Goal: Task Accomplishment & Management: Complete application form

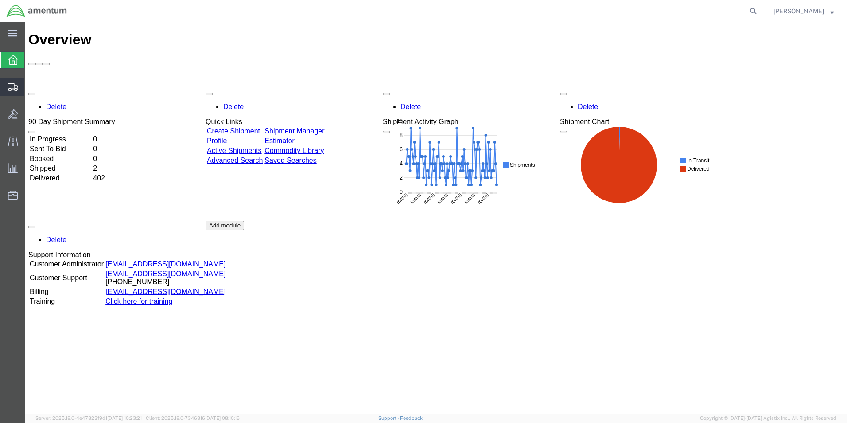
click at [0, 0] on span "Create Shipment" at bounding box center [0, 0] width 0 height 0
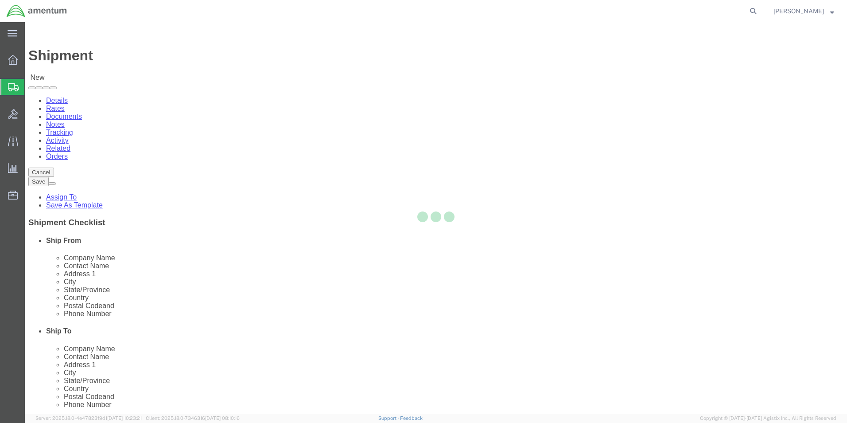
select select
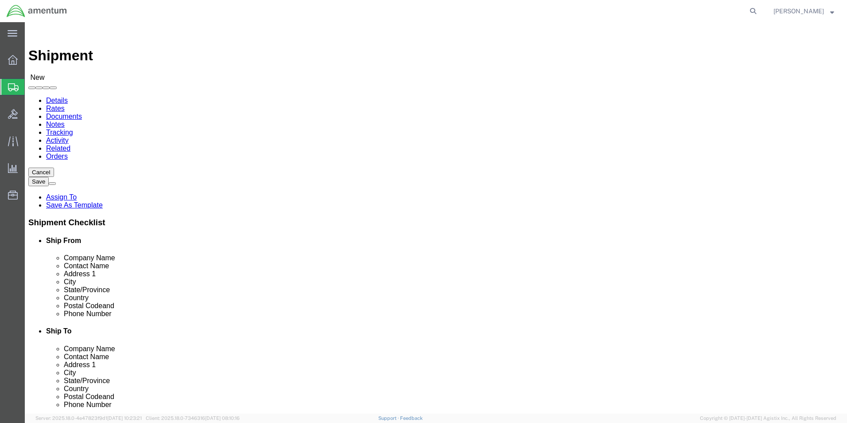
click input "text"
type input "SU"
click p "- AMENTUM - ([PERSON_NAME]) [STREET_ADDRESS][PERSON_NAME]"
select select "FL"
type input "[PERSON_NAME]"
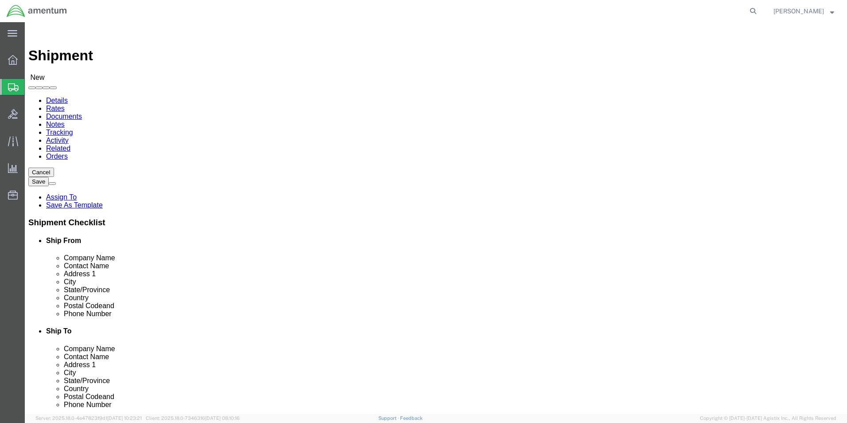
click input "text"
type input "[PHONE_NUMBER]"
click input "text"
type input "JEF"
click p "- AMENTUM - ([PERSON_NAME]) HANGAR 3 BLDG 9500 MCAS MIRAMAR, [GEOGRAPHIC_DATA],…"
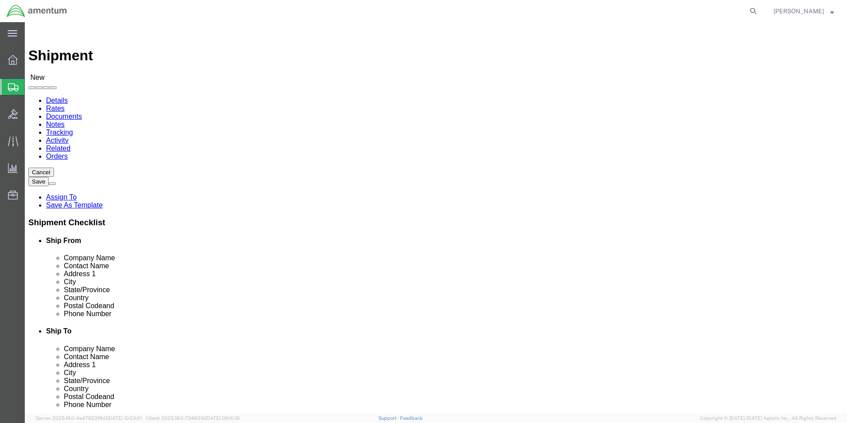
select select "CA"
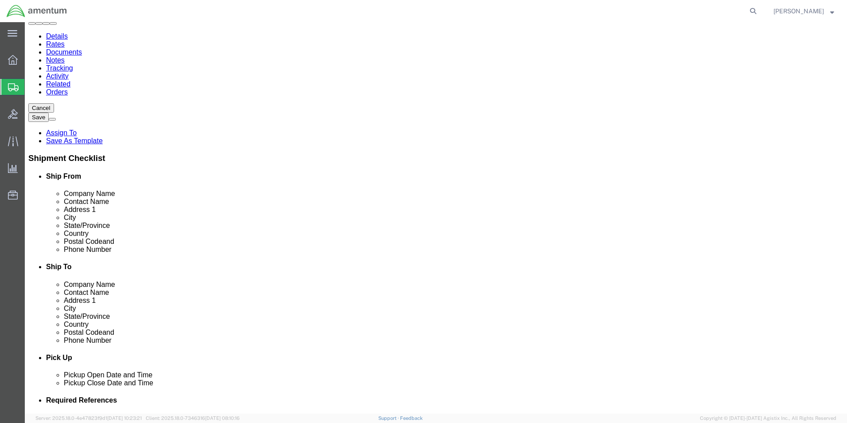
scroll to position [133, 0]
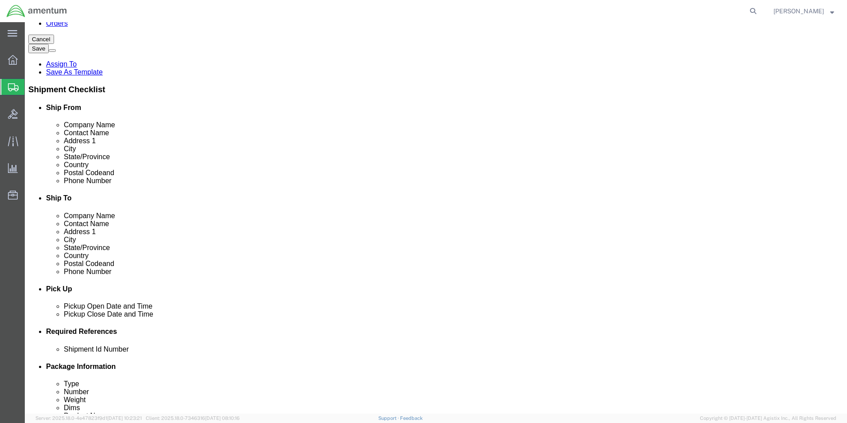
type input "[PERSON_NAME]"
click div "[DATE] 11:00 AM"
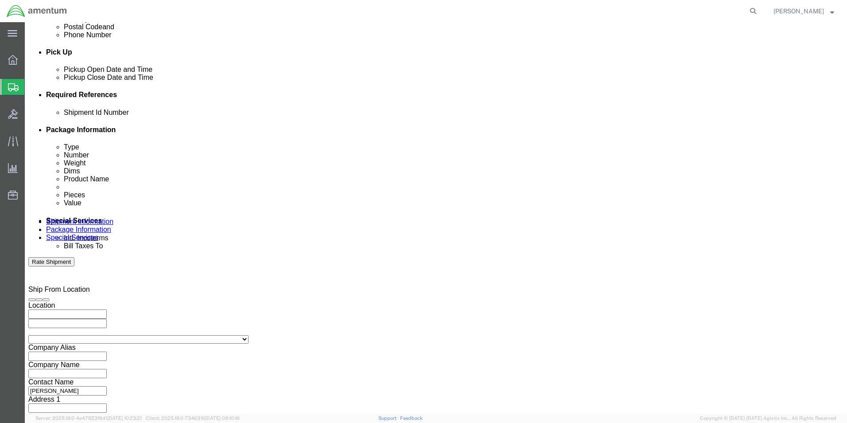
click input "11:00 AM"
type input "3:00 AM"
click button "Apply"
click div
click input "12:00 PM"
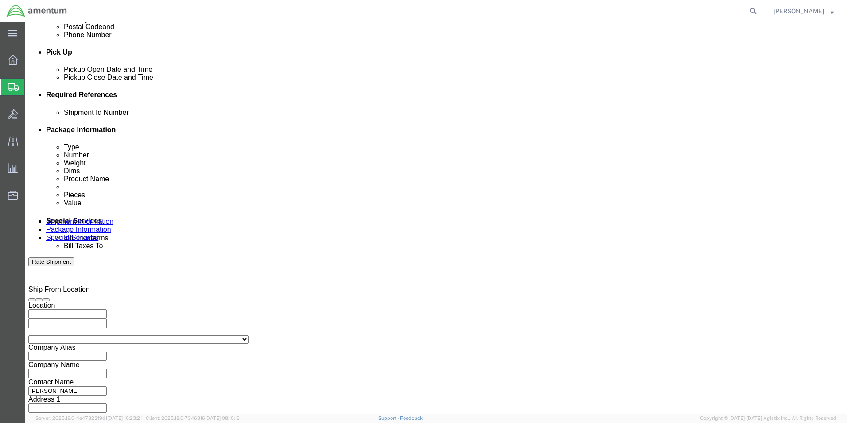
click input "7:00 PM"
type input "7:00 AM"
click button "Apply"
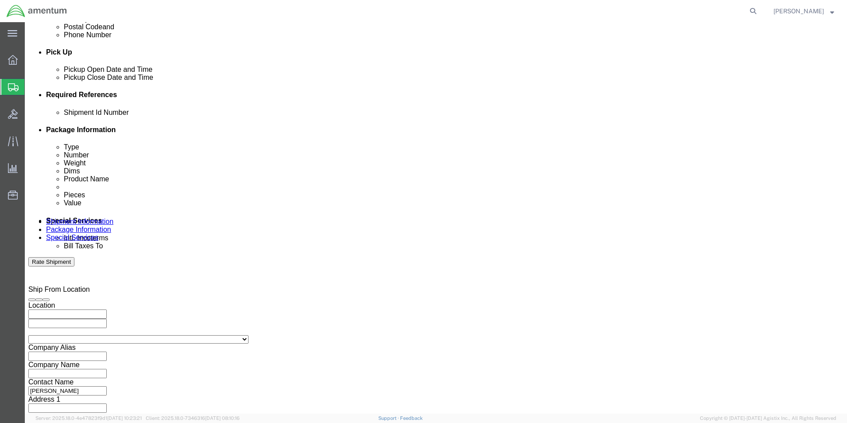
click div
click input "8:00 AM"
click input "3:00 AM"
type input "3:00 PM"
click button "Apply"
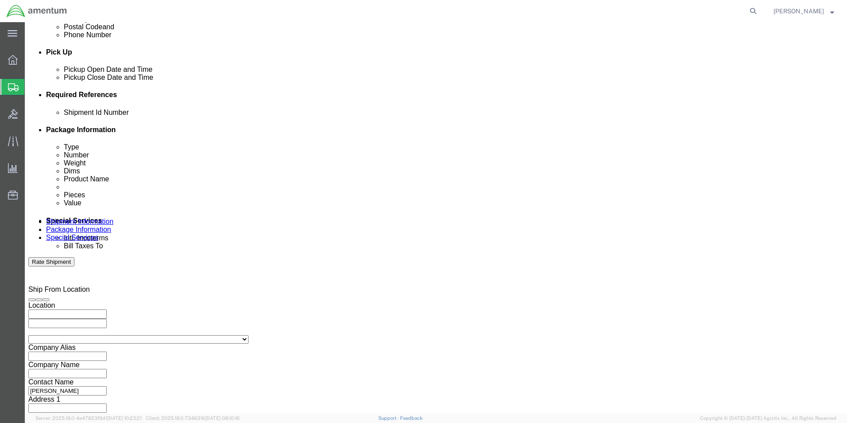
click div "[DATE] 11:00 AM"
click input "3:00 AM"
type input "3:00 PM"
click button "Apply"
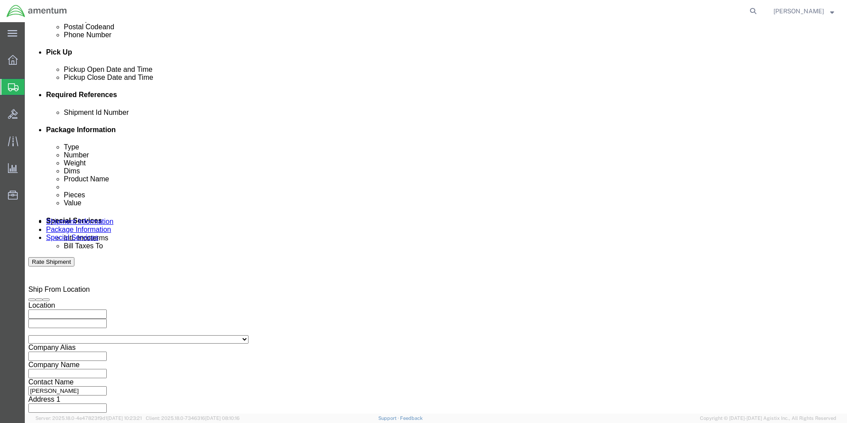
click button "Add reference"
click input "text"
type input "6000"
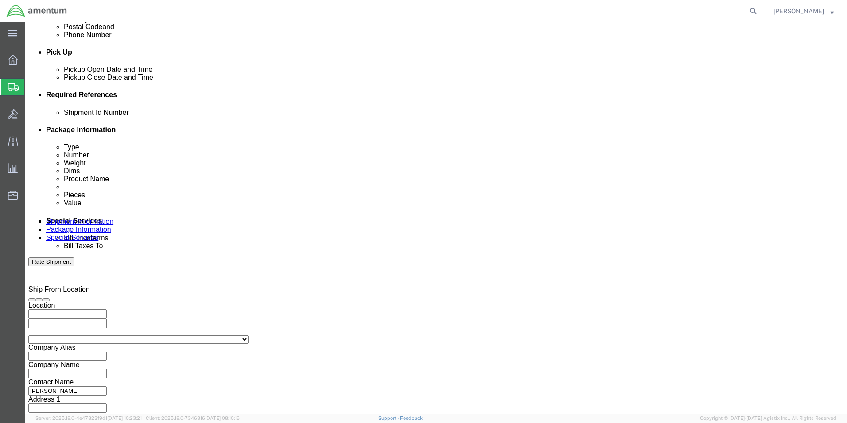
click select "Select Account Type Activity ID Airline Appointment Number ASN Batch Request # …"
select select "DEPT"
click select "Select Account Type Activity ID Airline Appointment Number ASN Batch Request # …"
click input "text"
type input "T44"
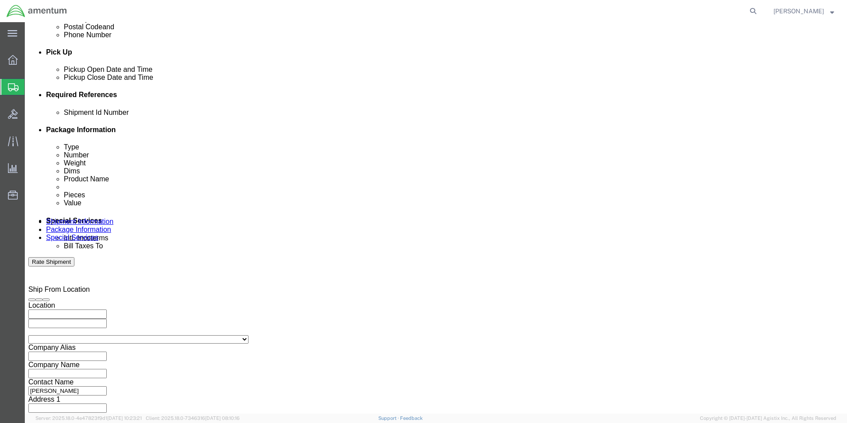
click select "Select Account Type Activity ID Airline Appointment Number ASN Batch Request # …"
select select "PROJNUM"
click select "Select Account Type Activity ID Airline Appointment Number ASN Batch Request # …"
click input "text"
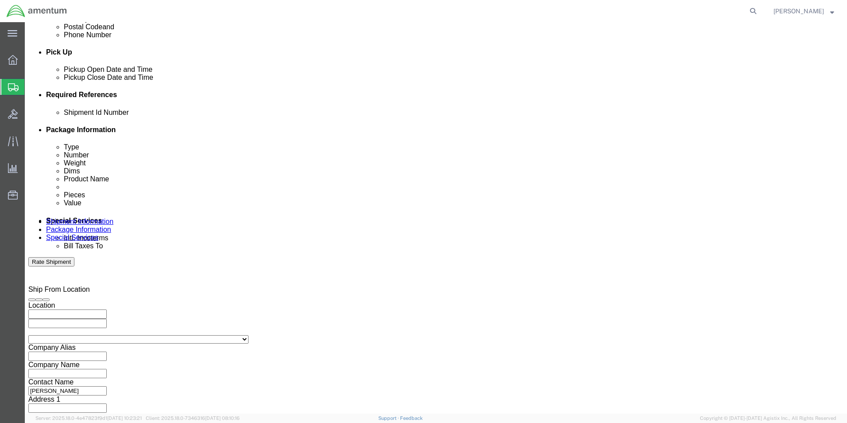
type input "6097.5.034.03.C.FT.0.23M.E00"
click select "Select Account Type Activity ID Airline Appointment Number ASN Batch Request # …"
select select "PCKSLIP"
click select "Select Account Type Activity ID Airline Appointment Number ASN Batch Request # …"
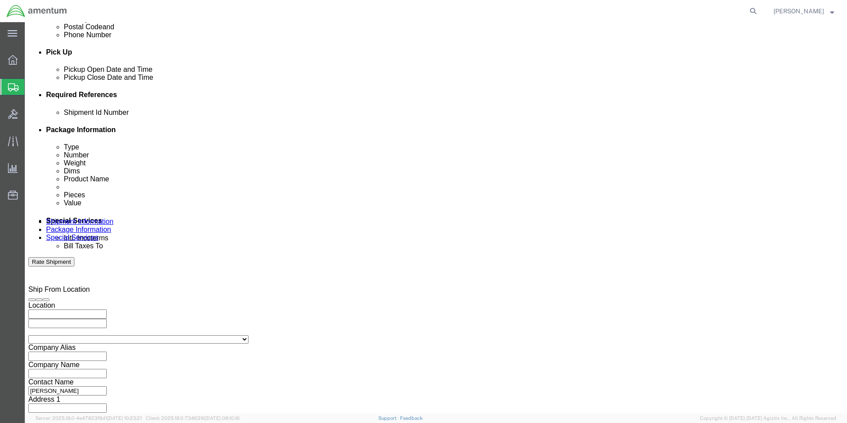
click input "text"
type input "157302"
click button "Continue"
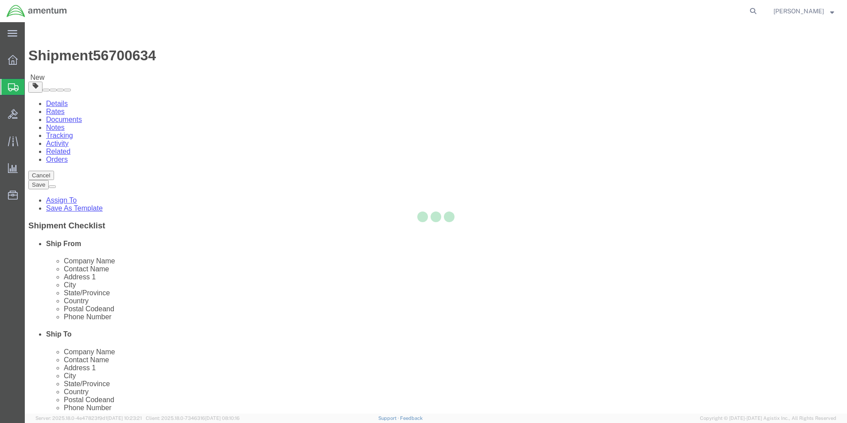
select select "CBOX"
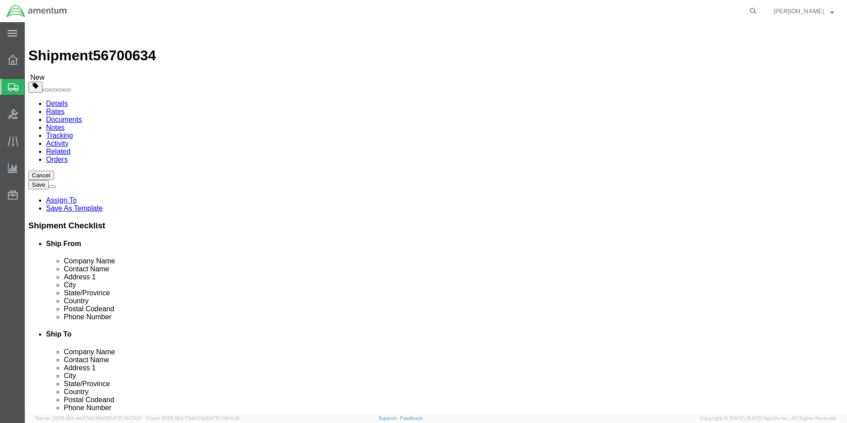
click input "text"
type input "22"
type input "20"
type input "17"
click input "0.00"
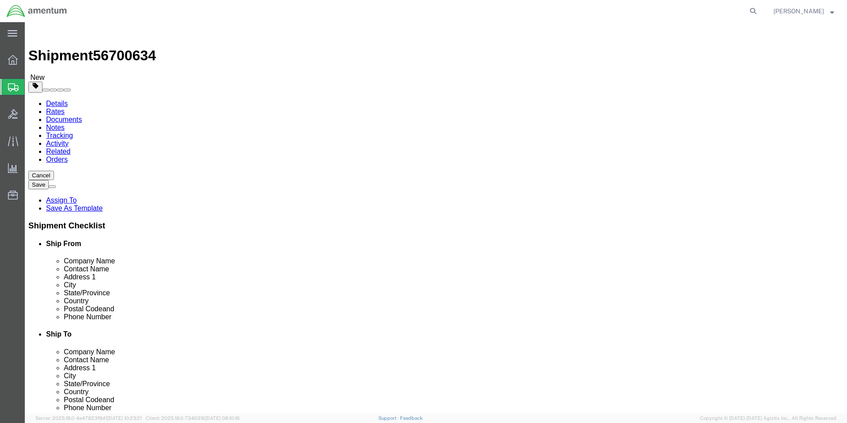
type input "31.00"
click div "31.00 Select kgs lbs"
click span
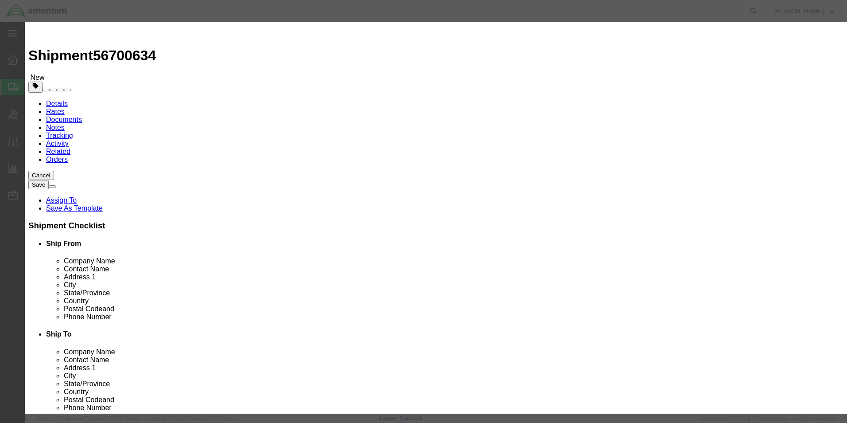
click input "text"
type input "OFFICE LASER PRINTER"
click input "0"
type input "1"
click div "Description Commodity Category Select Country Of Origin Select [GEOGRAPHIC_DATA…"
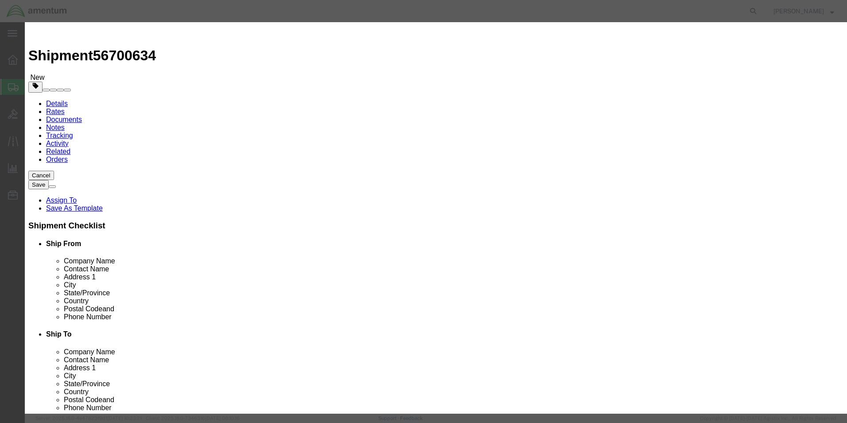
click input "text"
type input "1000"
click input "1"
type input "2"
type input "2000"
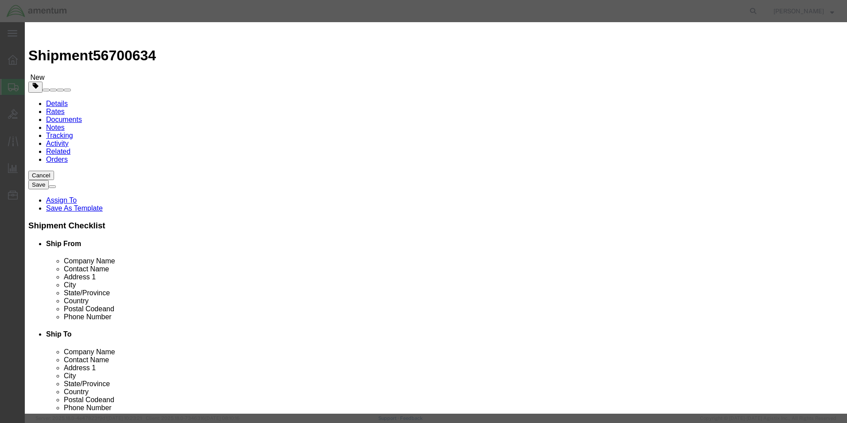
click button "Save & Close"
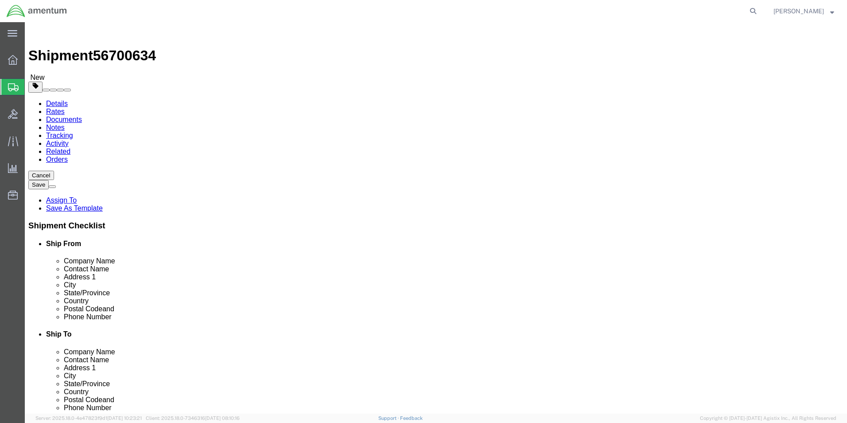
click link "Add Package"
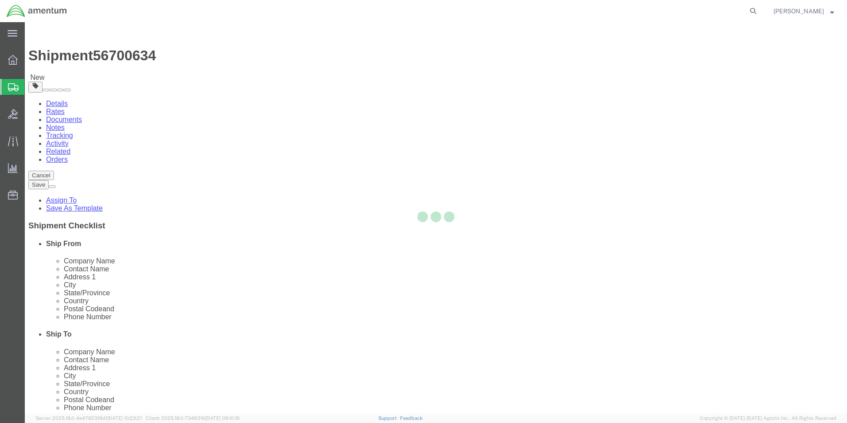
select select "CBOX"
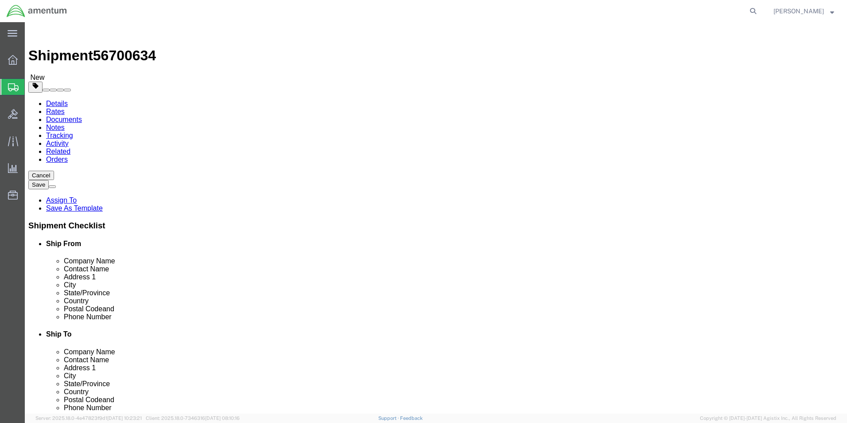
click input "text"
type input "24"
type input "20"
type input "11"
click input "0.00"
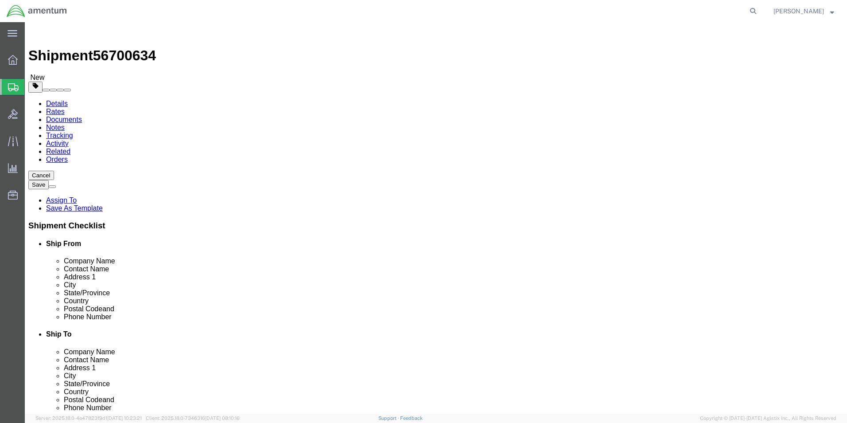
type input "32.00"
click ul
click link "Add Content"
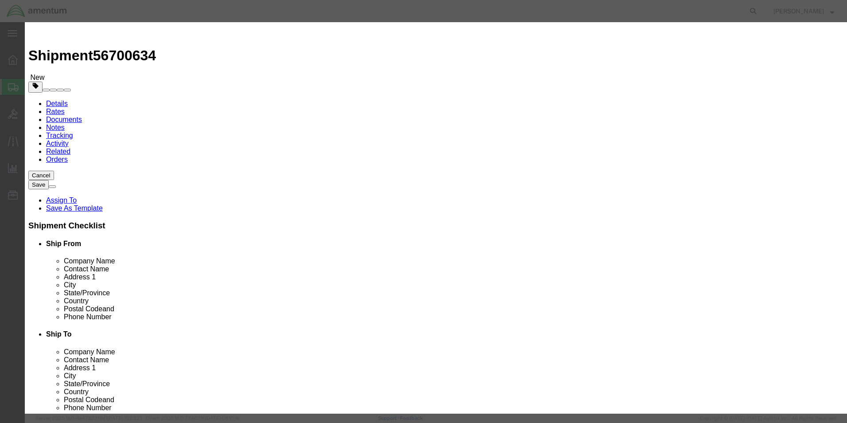
click input "text"
type input "A/C PARTS"
select select "US"
click input "0"
type input "1"
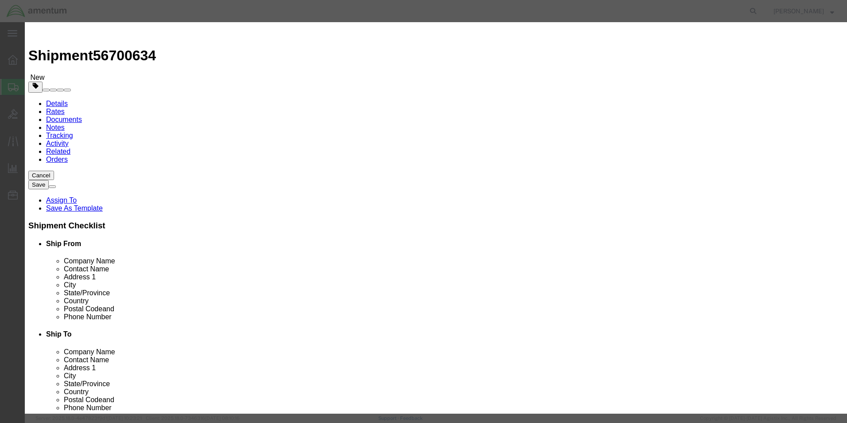
click label "Serial"
click input "text"
type input "10000"
click button "Save & Close"
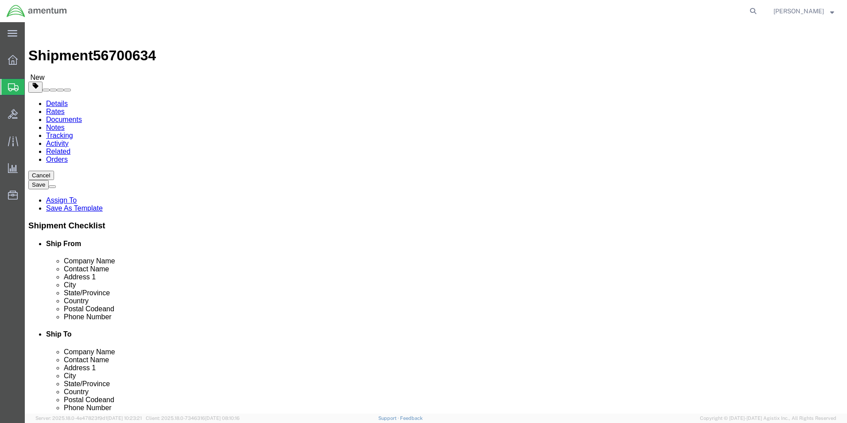
click button "Rate Shipment"
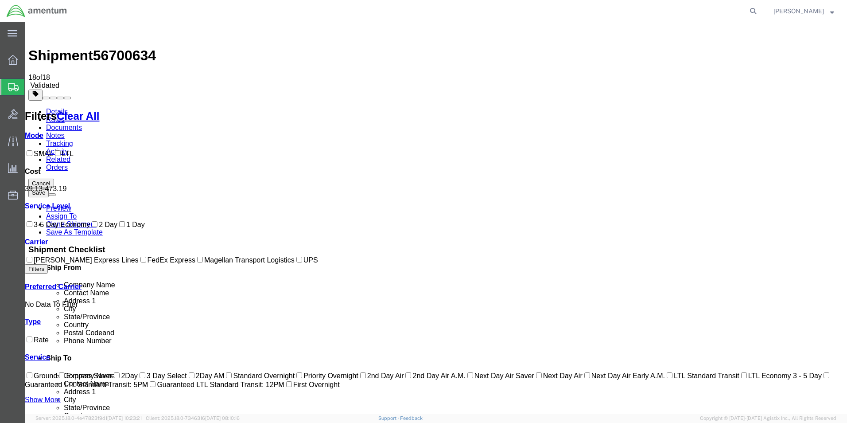
checkbox input "true"
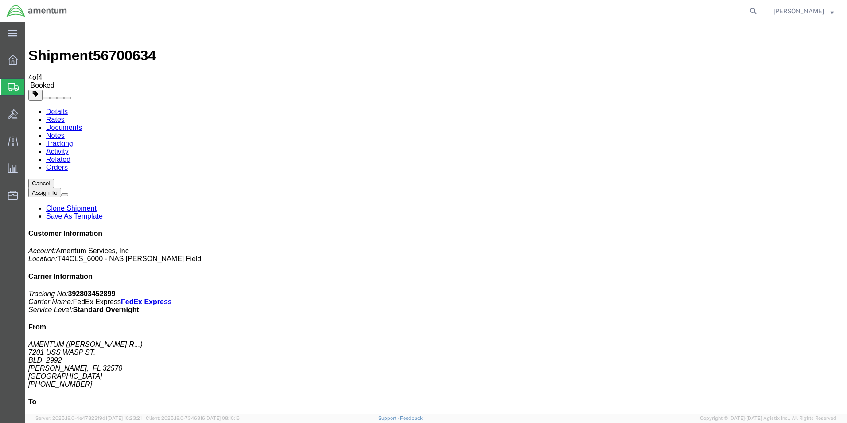
checkbox input "true"
